Goal: Task Accomplishment & Management: Complete application form

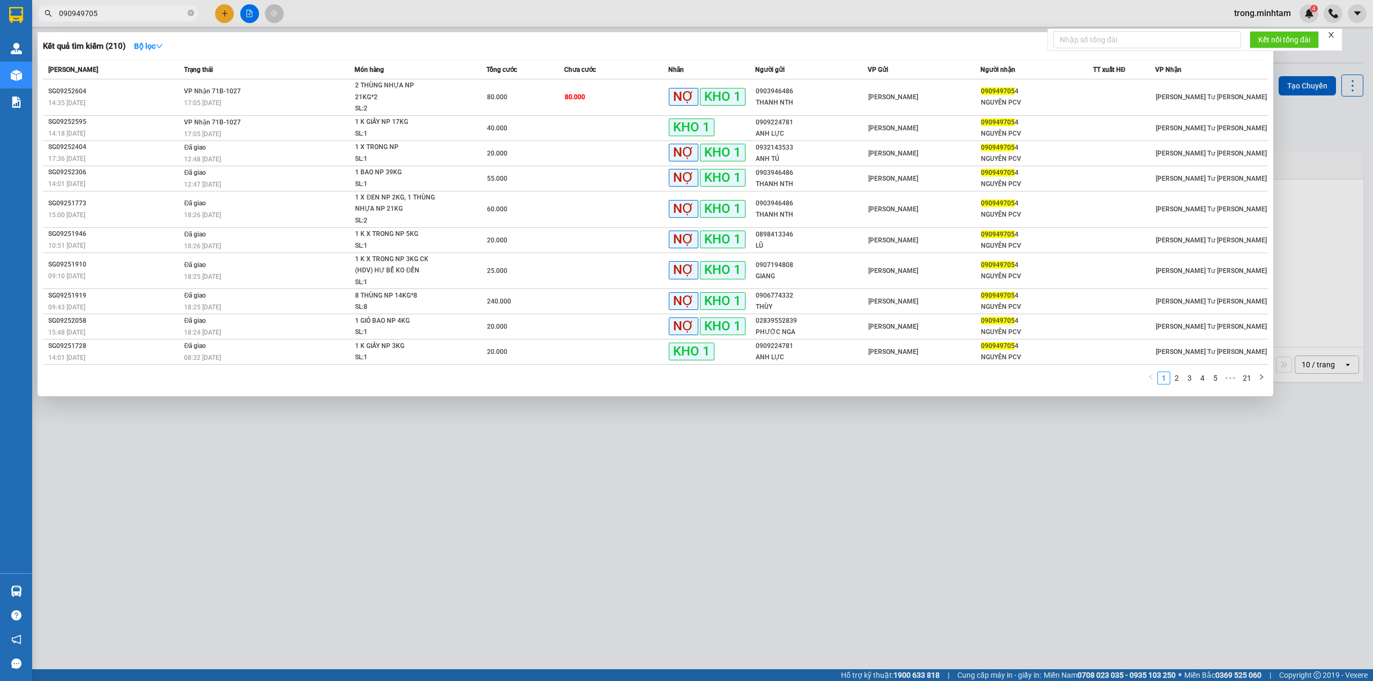
click at [116, 20] on span "090949705" at bounding box center [118, 13] width 161 height 16
click at [115, 10] on input "090949705" at bounding box center [122, 14] width 127 height 12
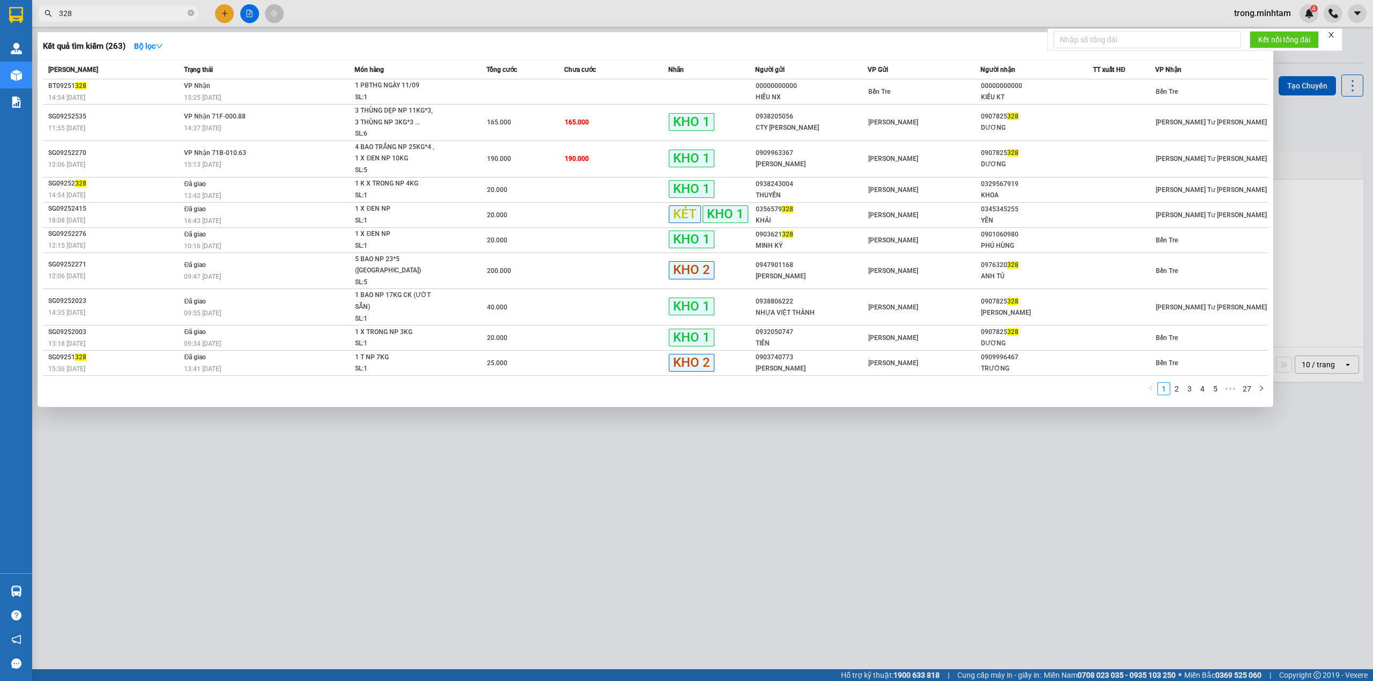
type input "328"
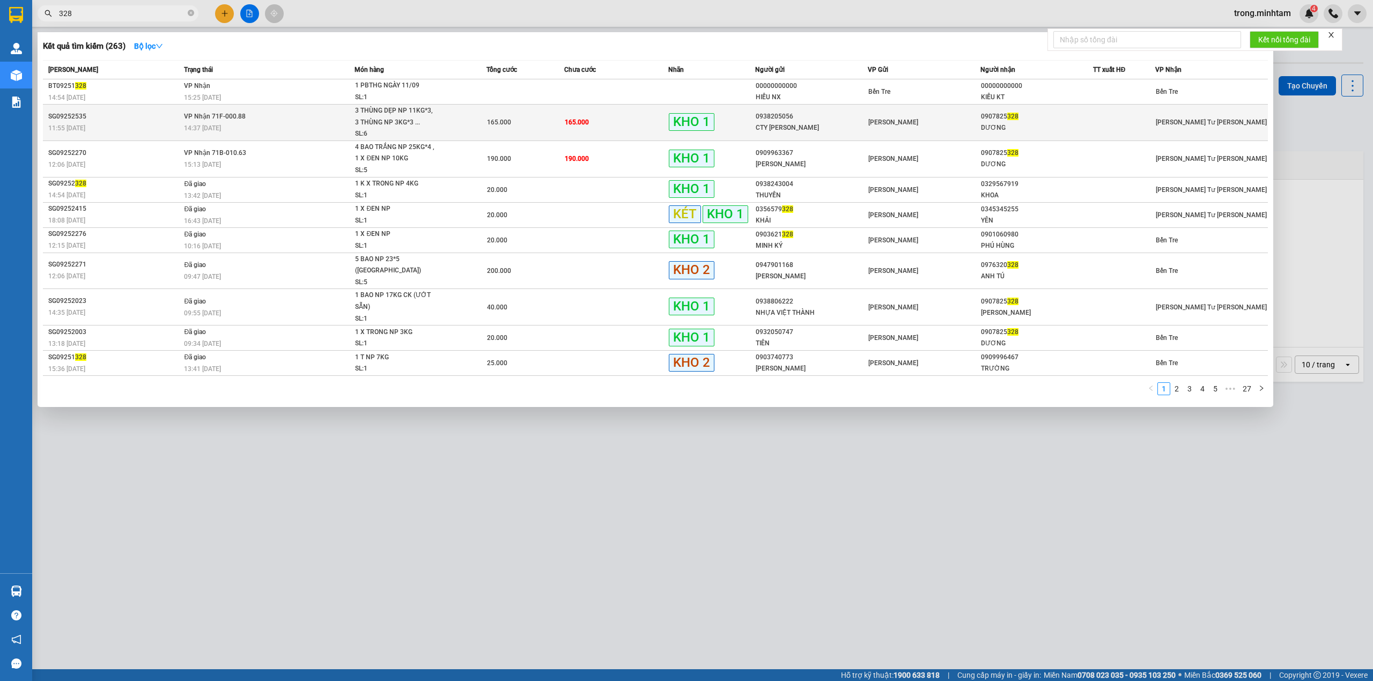
click at [1082, 125] on div "DƯƠNG" at bounding box center [1037, 127] width 112 height 11
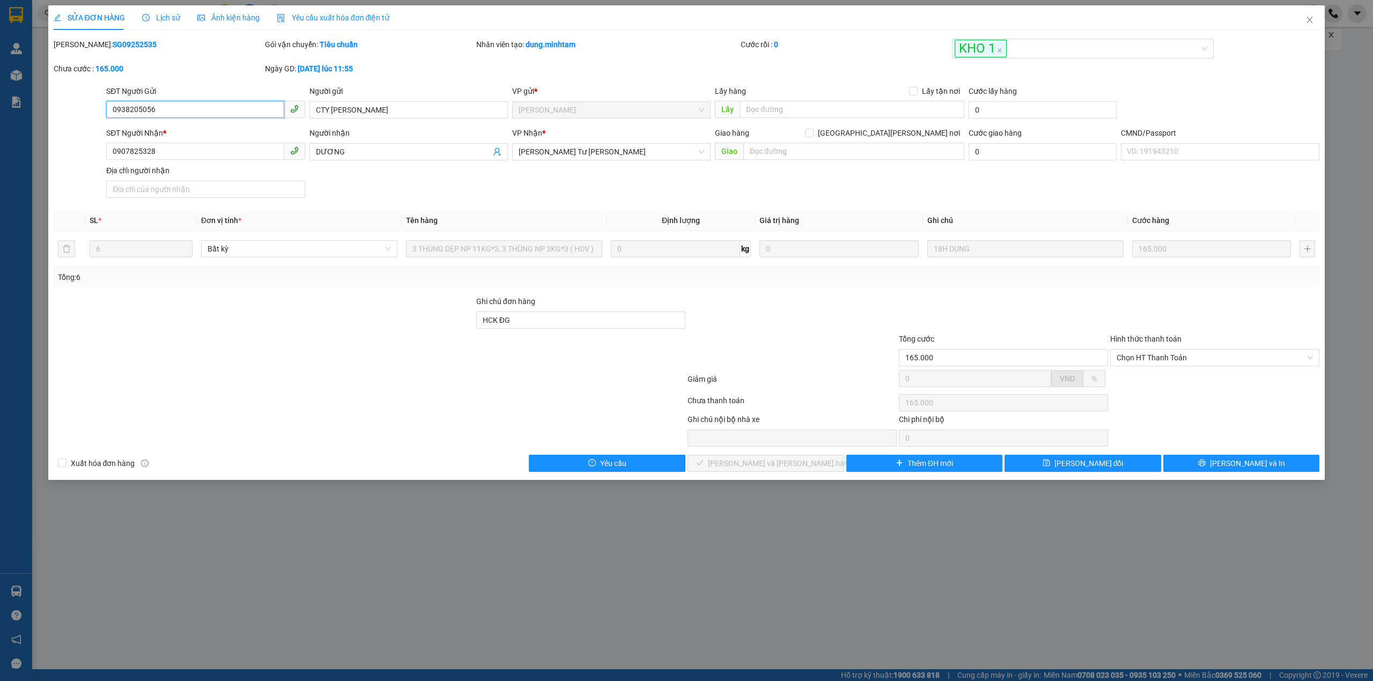
type input "0938205056"
type input "CTY HÀ MINH CƯỜNG"
type input "0907825328"
type input "DƯƠNG"
type input "HCK ĐG"
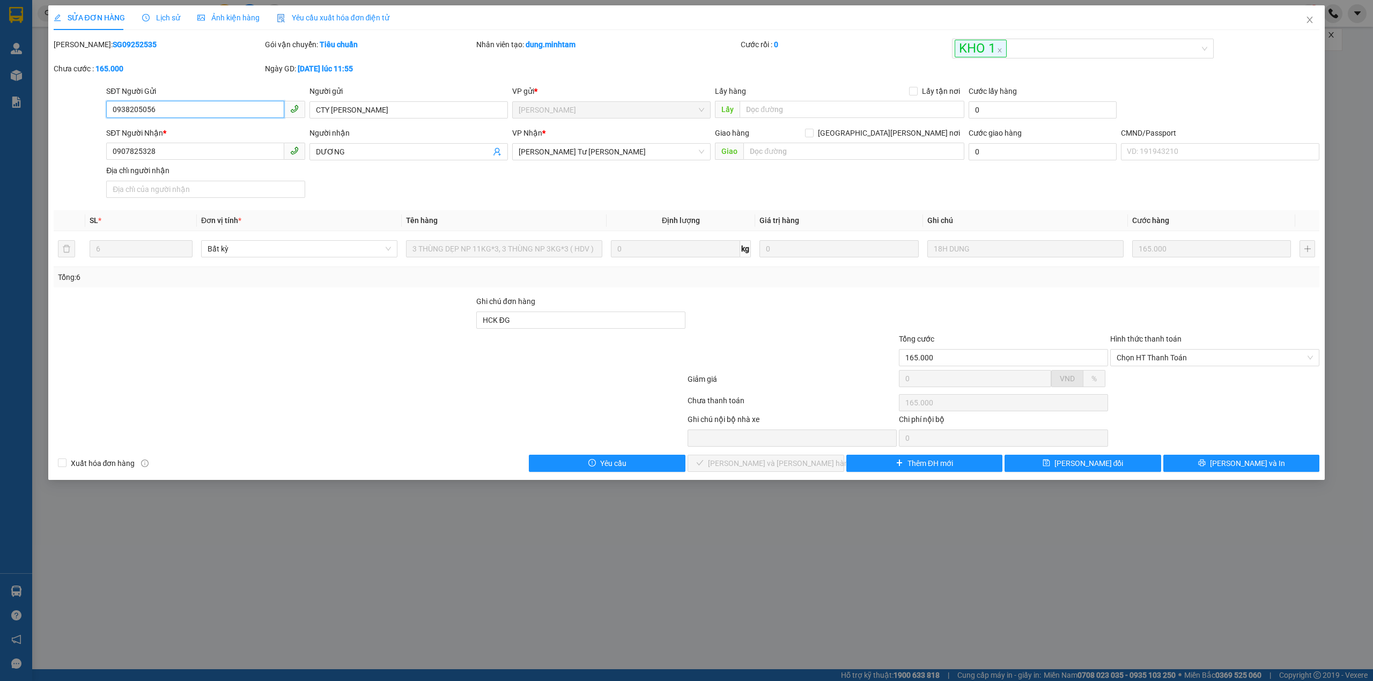
type input "165.000"
click at [165, 149] on input "0907825328" at bounding box center [195, 151] width 178 height 17
click at [1313, 19] on icon "close" at bounding box center [1309, 20] width 9 height 9
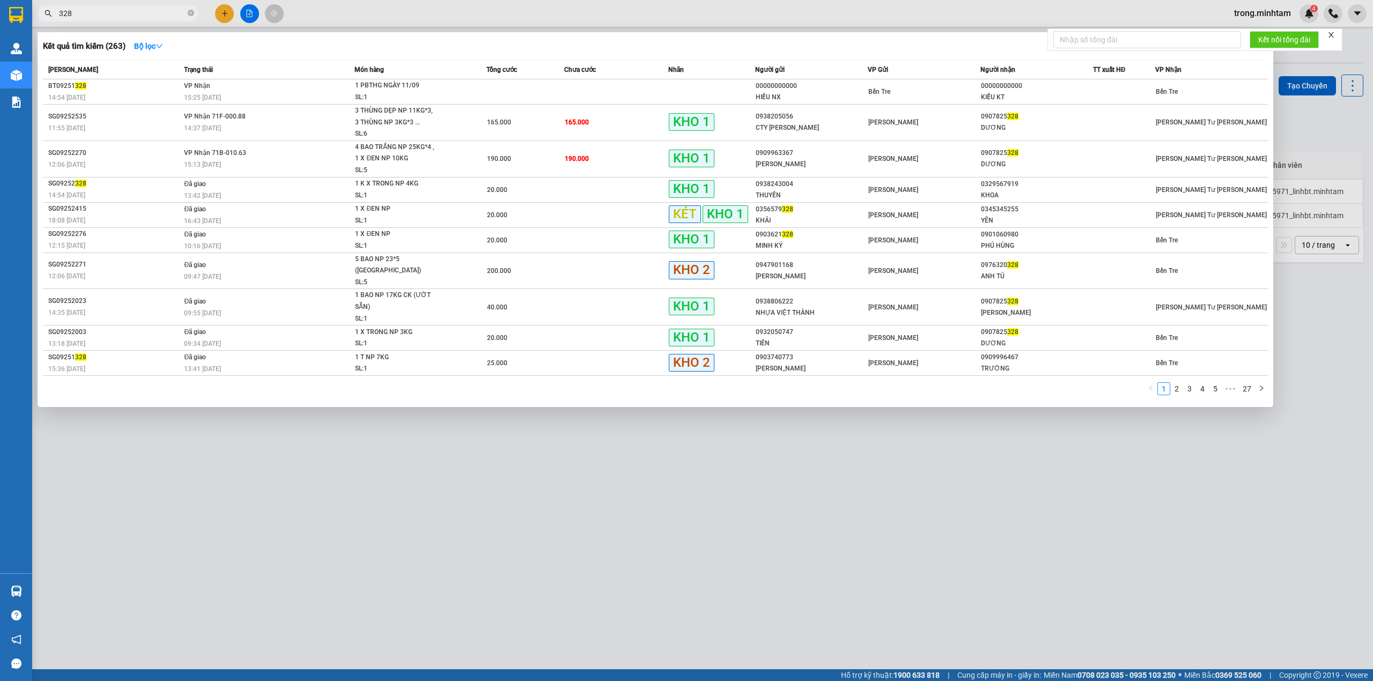
click at [135, 13] on input "328" at bounding box center [122, 14] width 127 height 12
paste input "0907825"
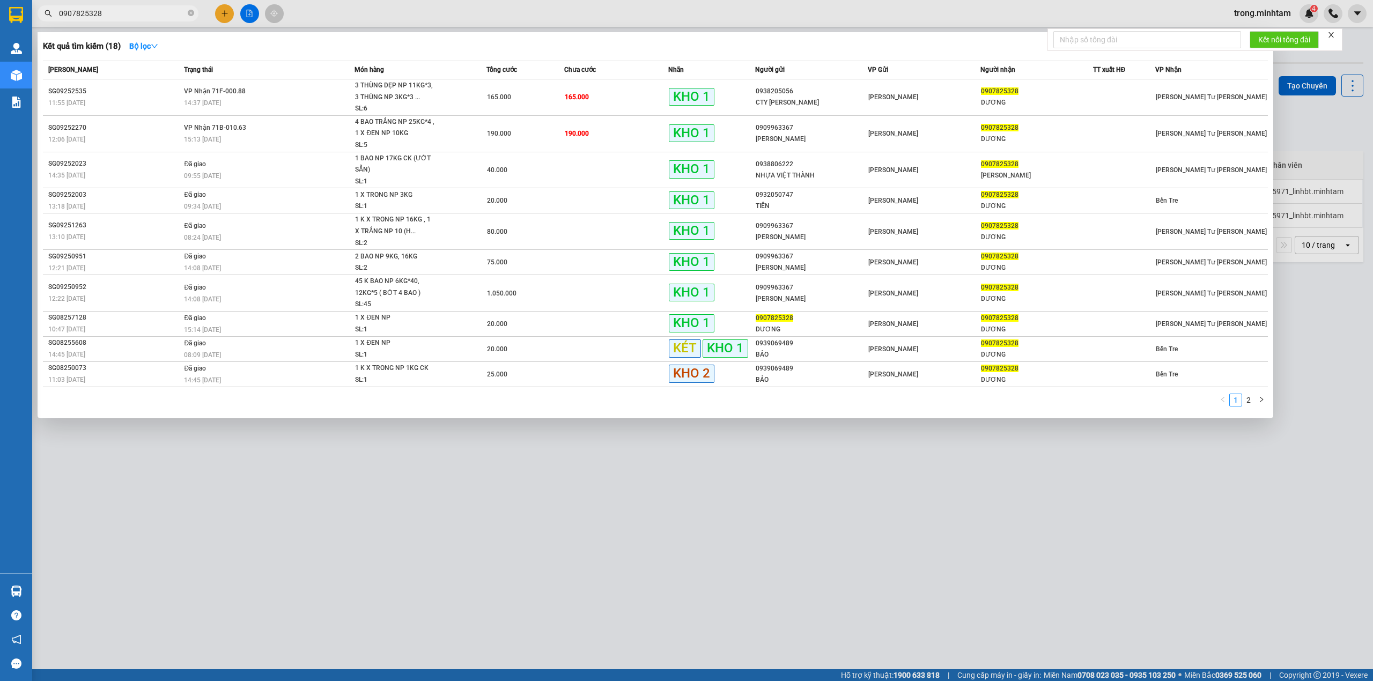
type input "0907825328"
click at [1243, 402] on link "2" at bounding box center [1249, 400] width 12 height 12
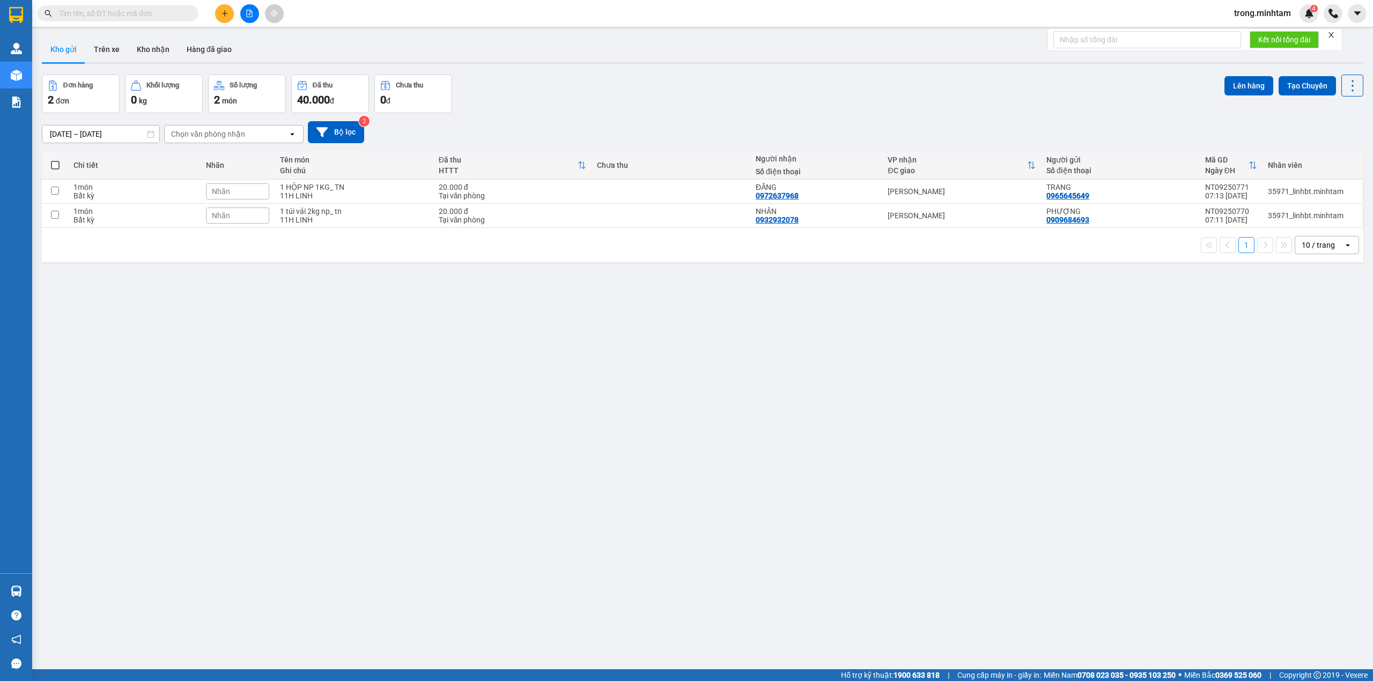
click at [1334, 33] on icon "close" at bounding box center [1331, 35] width 8 height 8
